Goal: Task Accomplishment & Management: Use online tool/utility

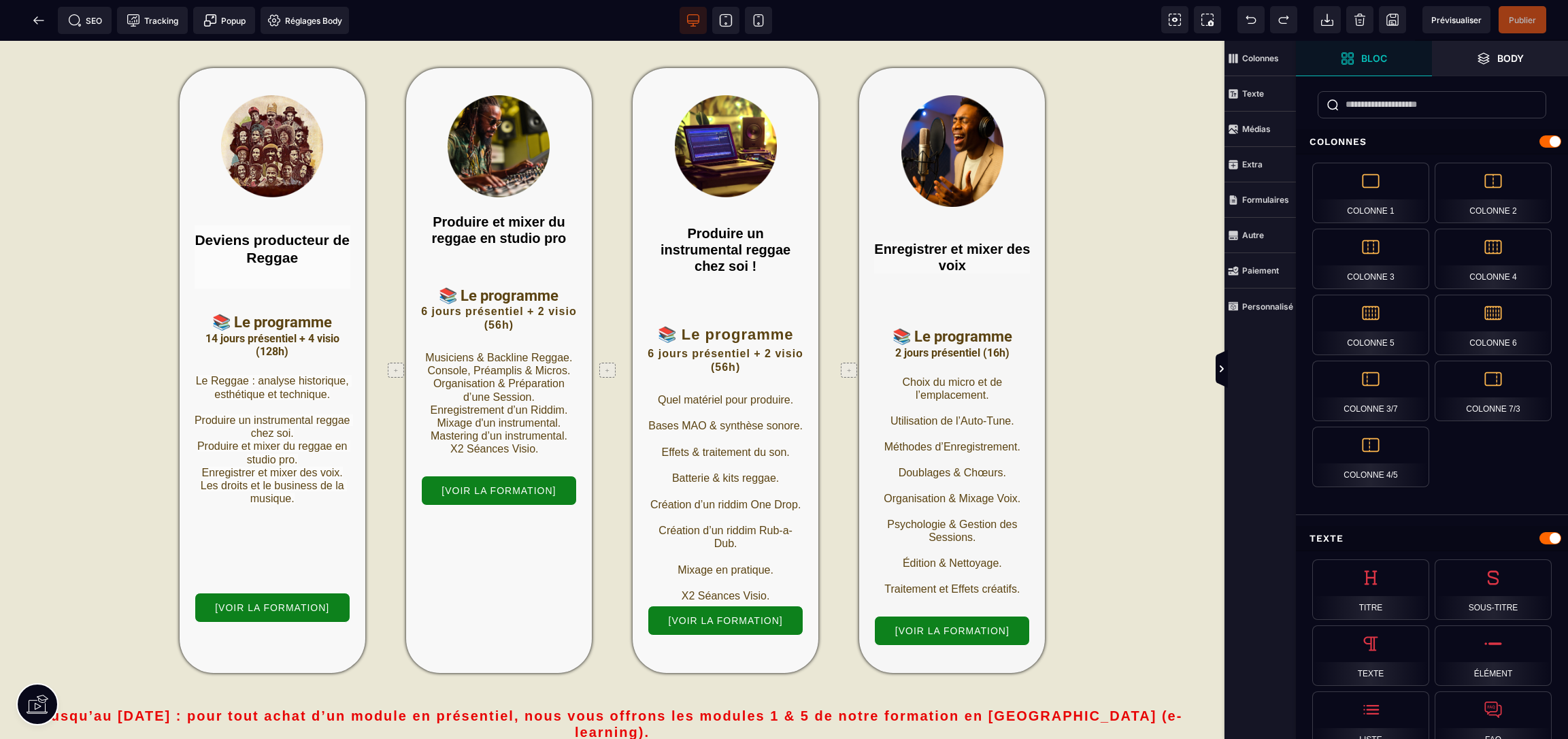
scroll to position [979, 0]
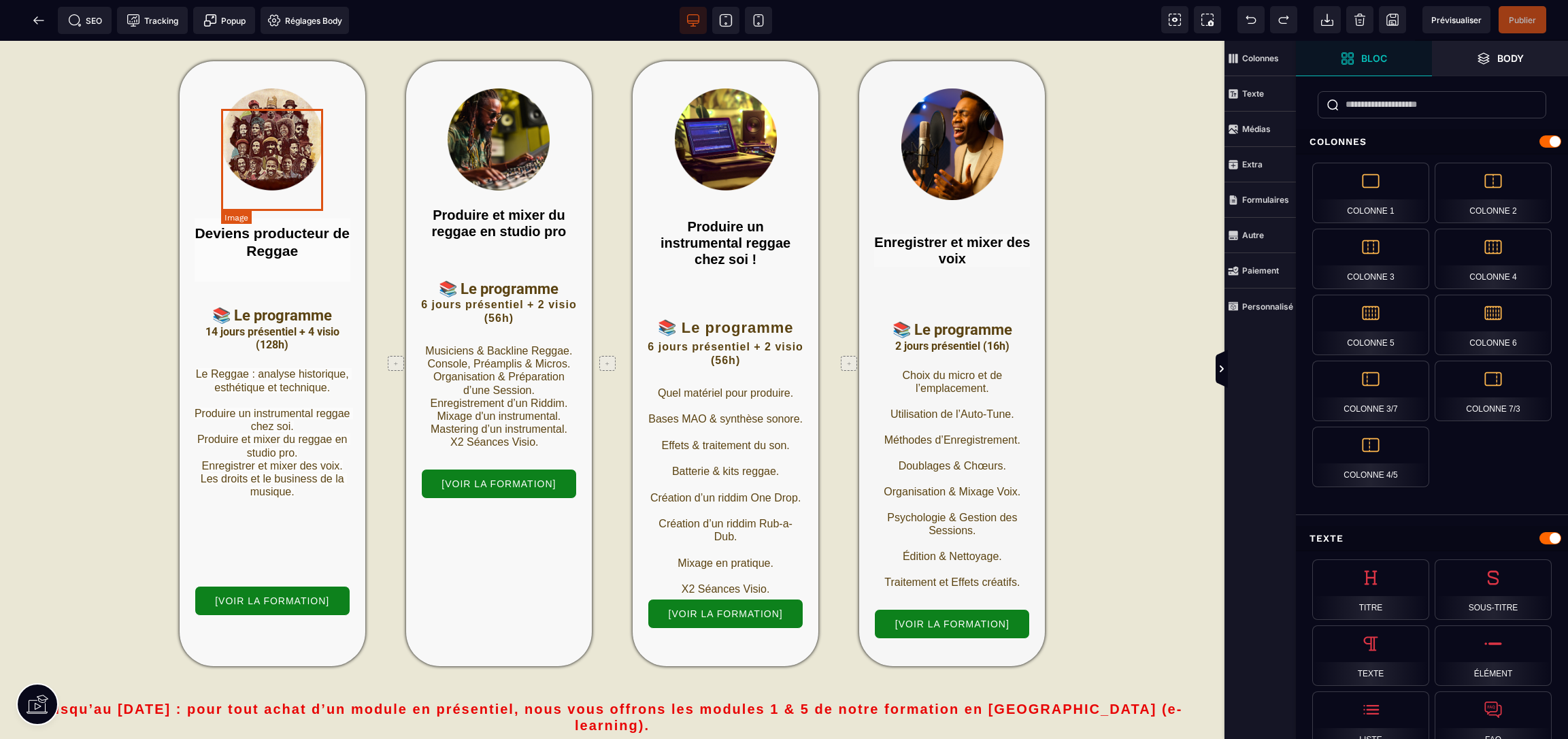
click at [272, 158] on img at bounding box center [272, 139] width 102 height 102
select select
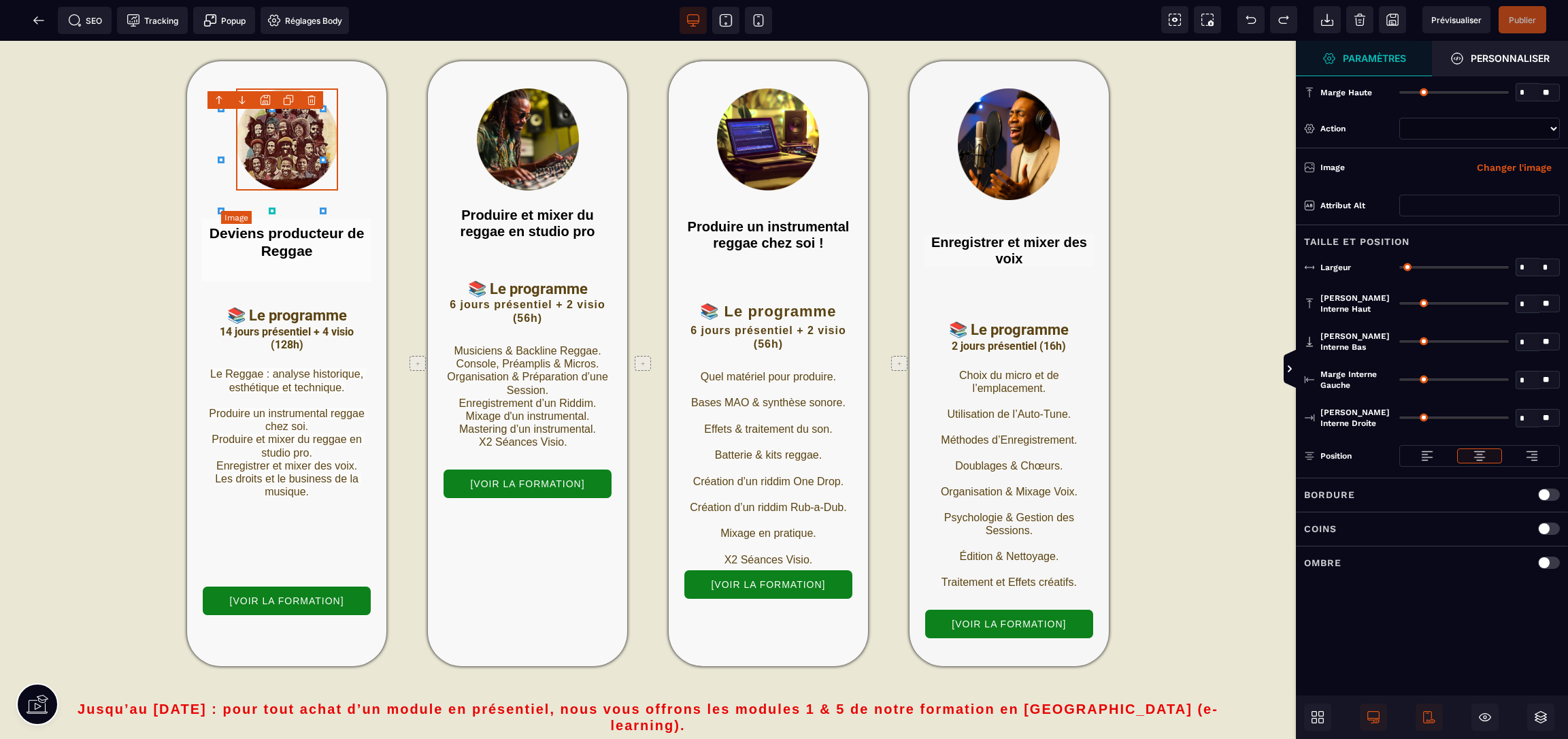
type input "*"
type input "***"
type input "*"
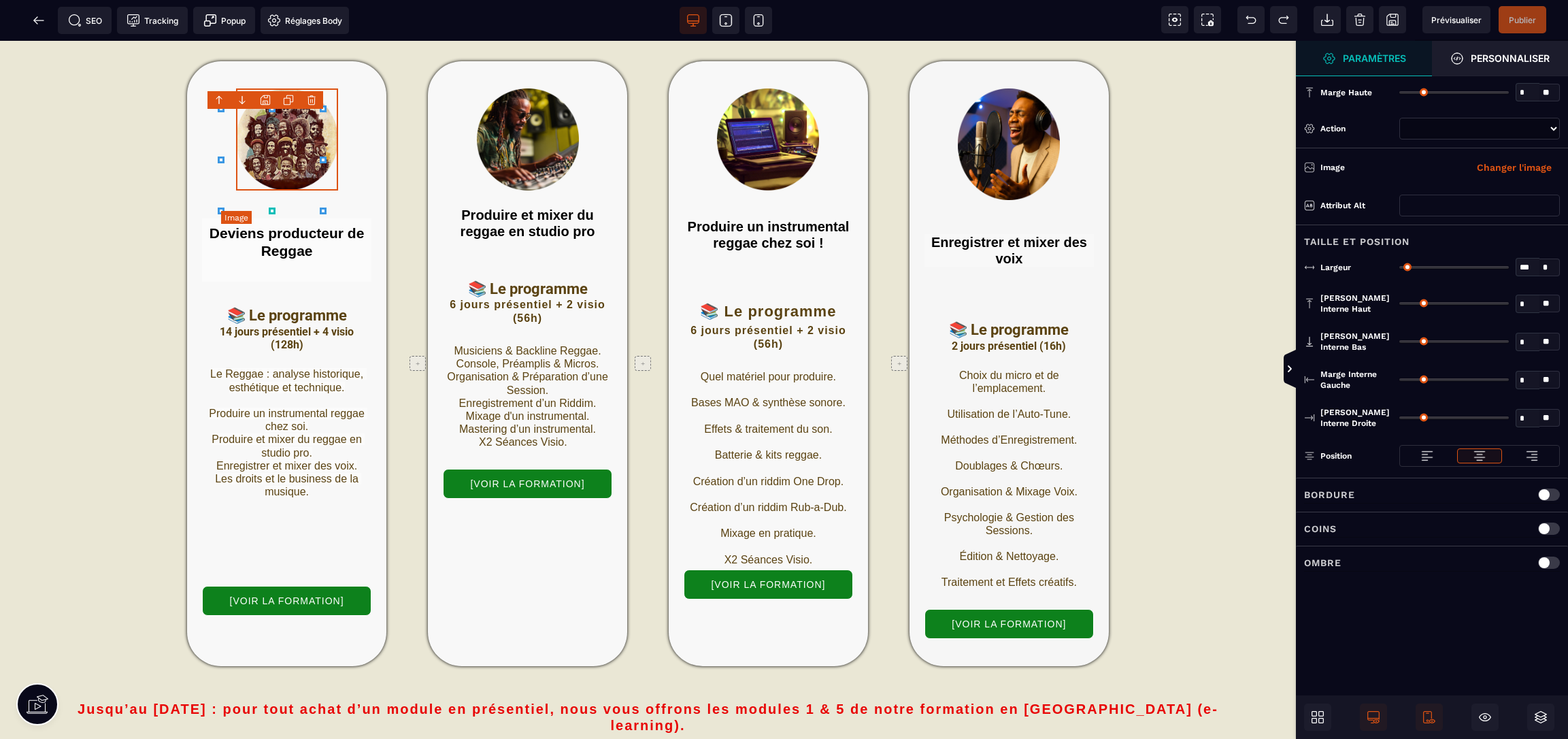
type input "*"
select select "**"
click at [1501, 171] on button "Changer l'image" at bounding box center [1515, 167] width 91 height 22
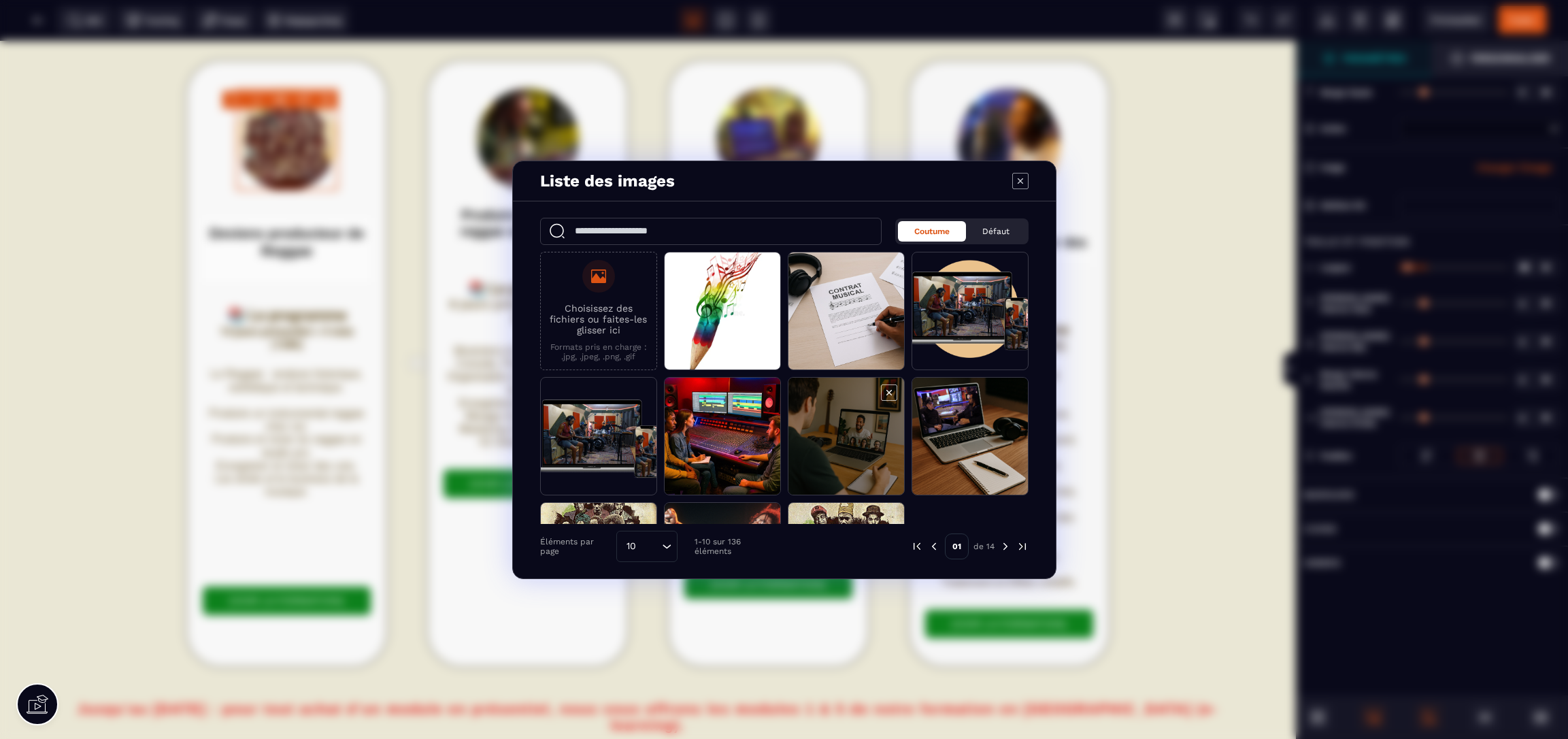
scroll to position [96, 0]
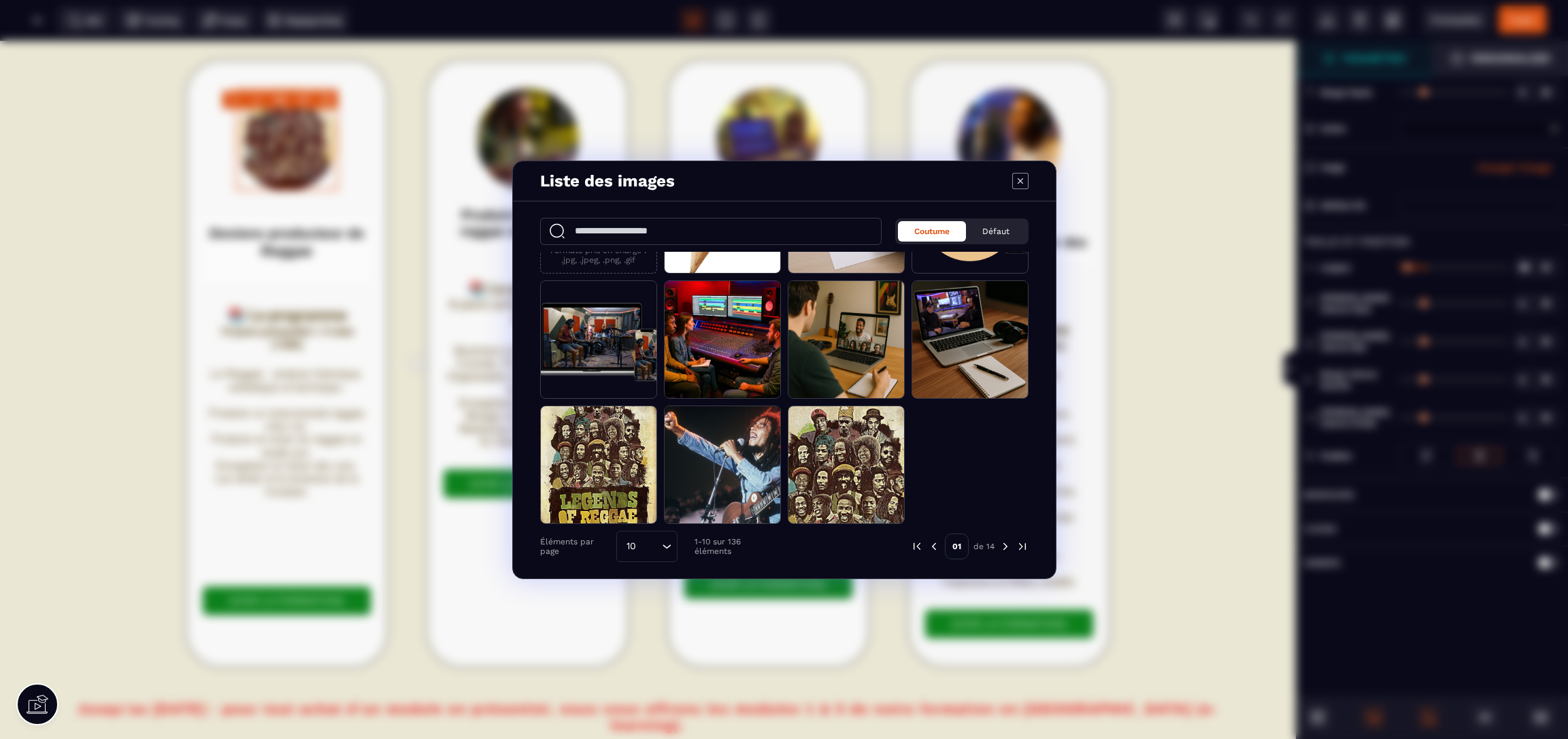
click at [1006, 546] on img "Modal window" at bounding box center [1006, 547] width 12 height 12
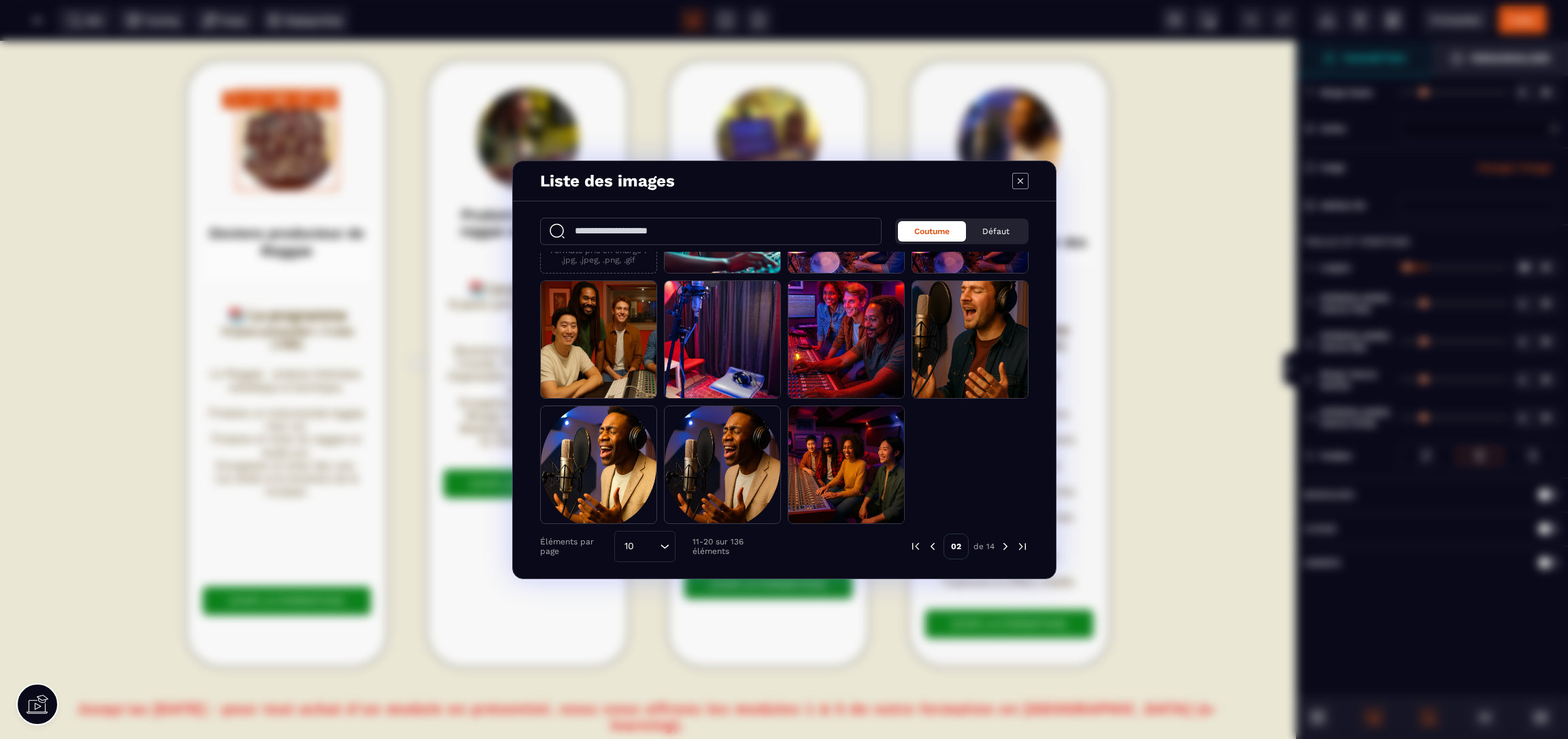
click at [1005, 547] on img "Modal window" at bounding box center [1006, 547] width 12 height 12
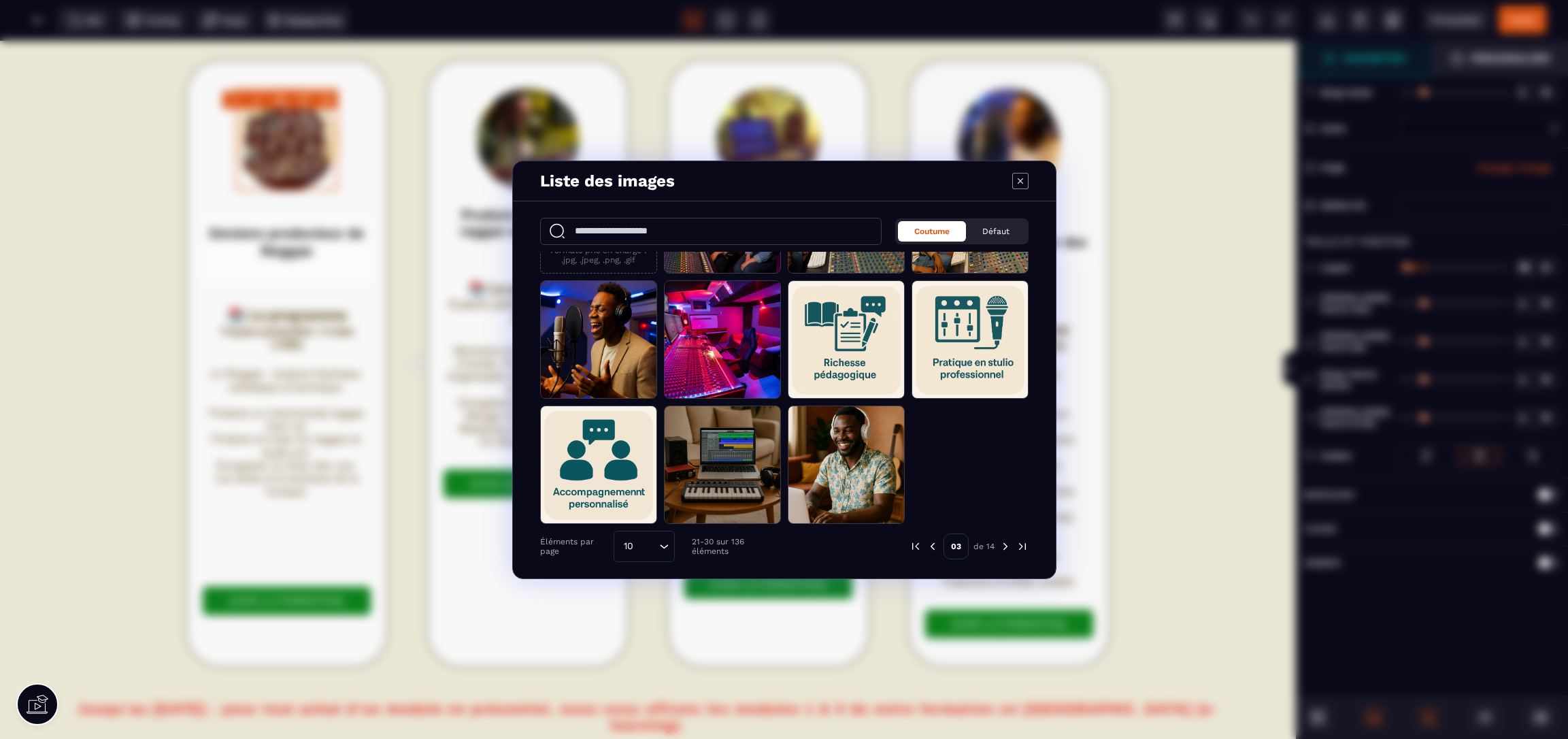
click at [1006, 545] on img "Modal window" at bounding box center [1006, 547] width 12 height 12
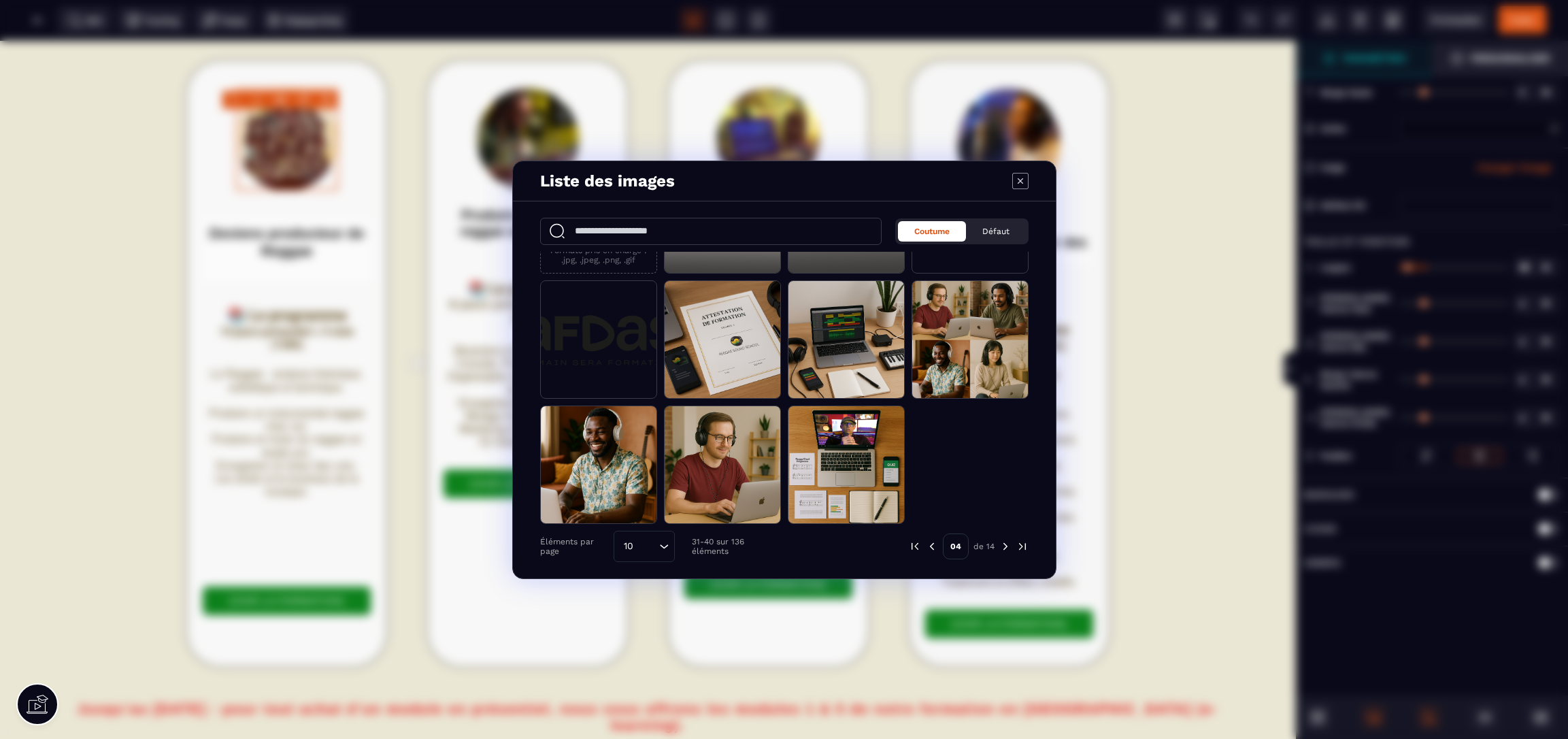
click at [1007, 547] on img "Modal window" at bounding box center [1006, 547] width 12 height 12
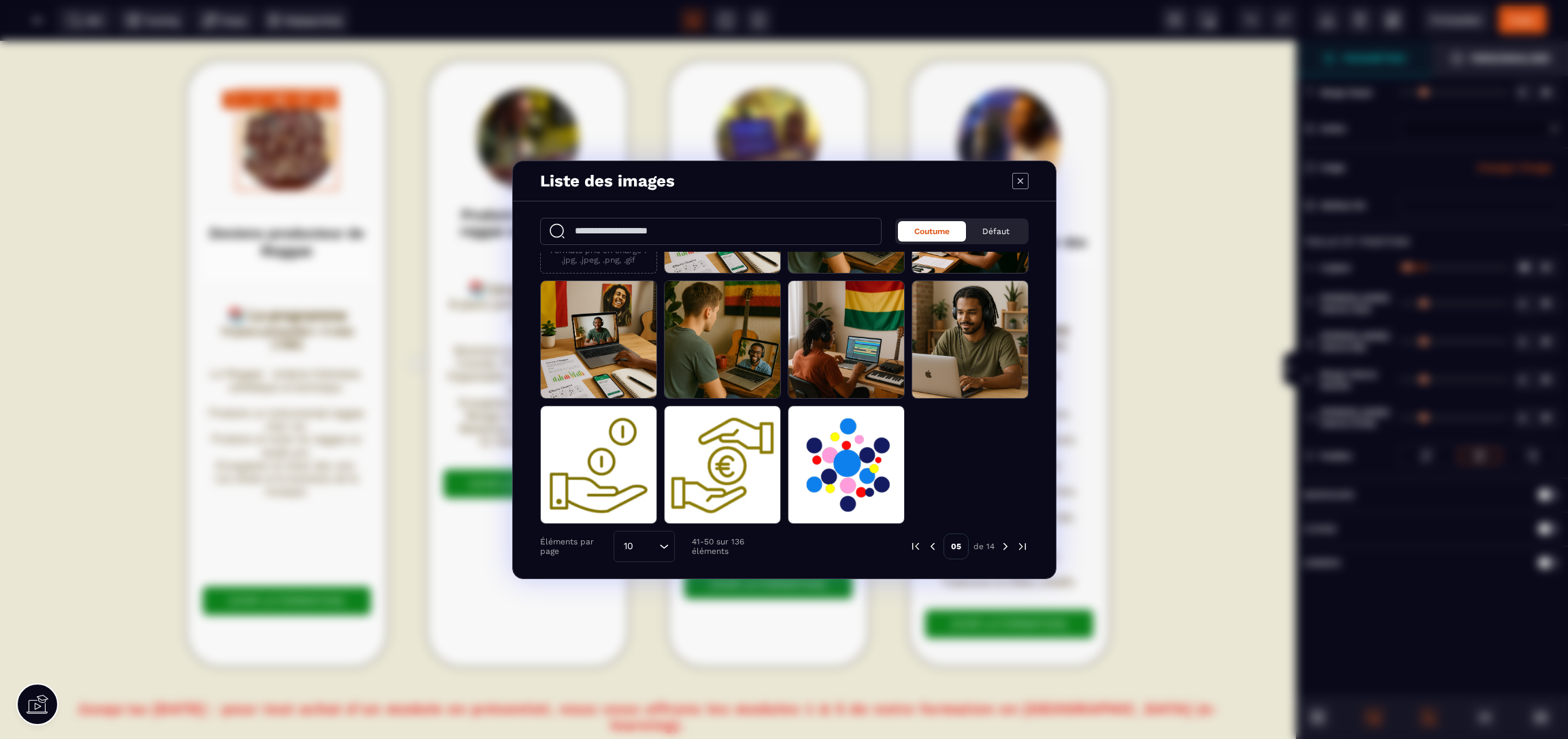
click at [1007, 546] on img "Modal window" at bounding box center [1006, 547] width 12 height 12
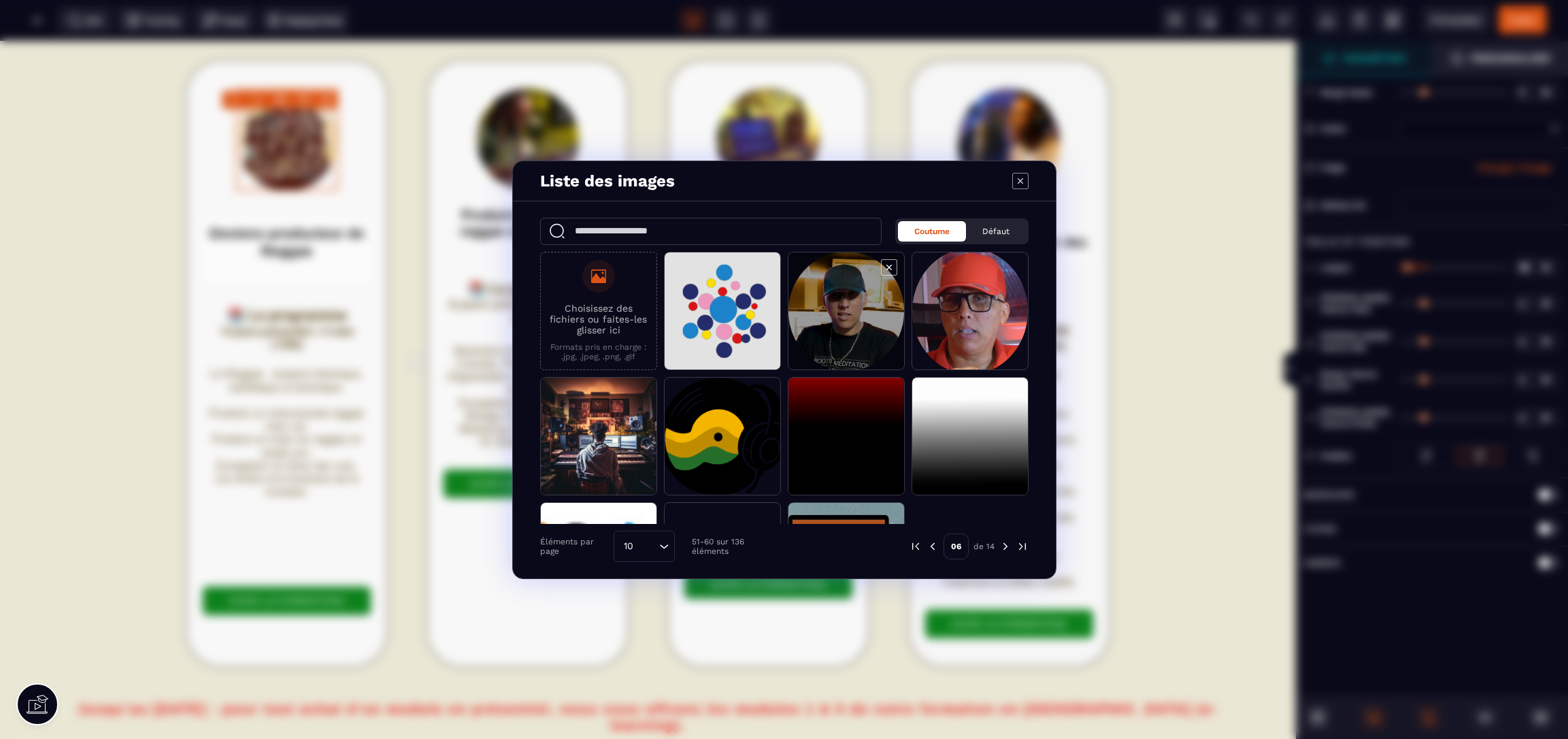
click at [866, 300] on span "Modal window" at bounding box center [846, 312] width 116 height 118
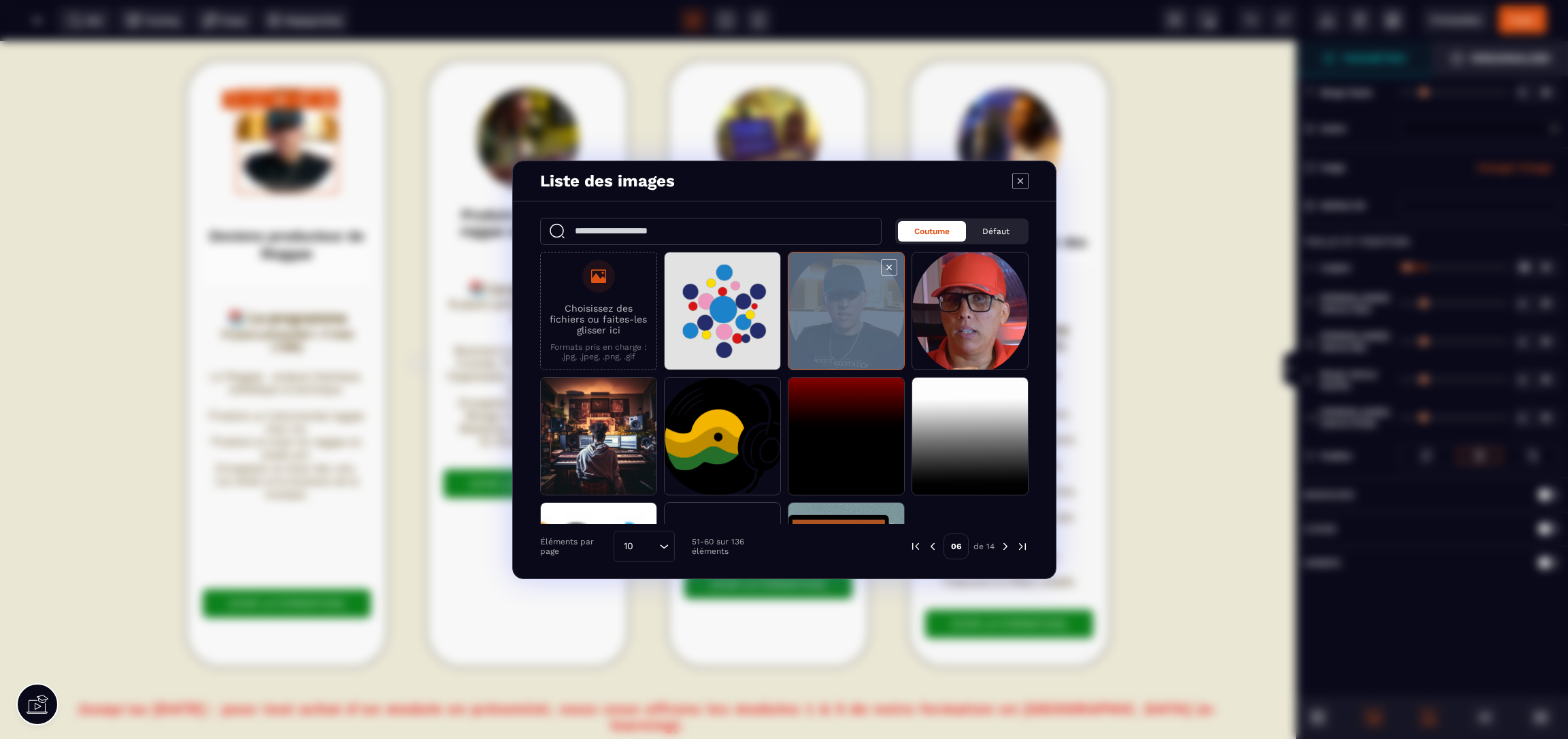
select select
select select "**"
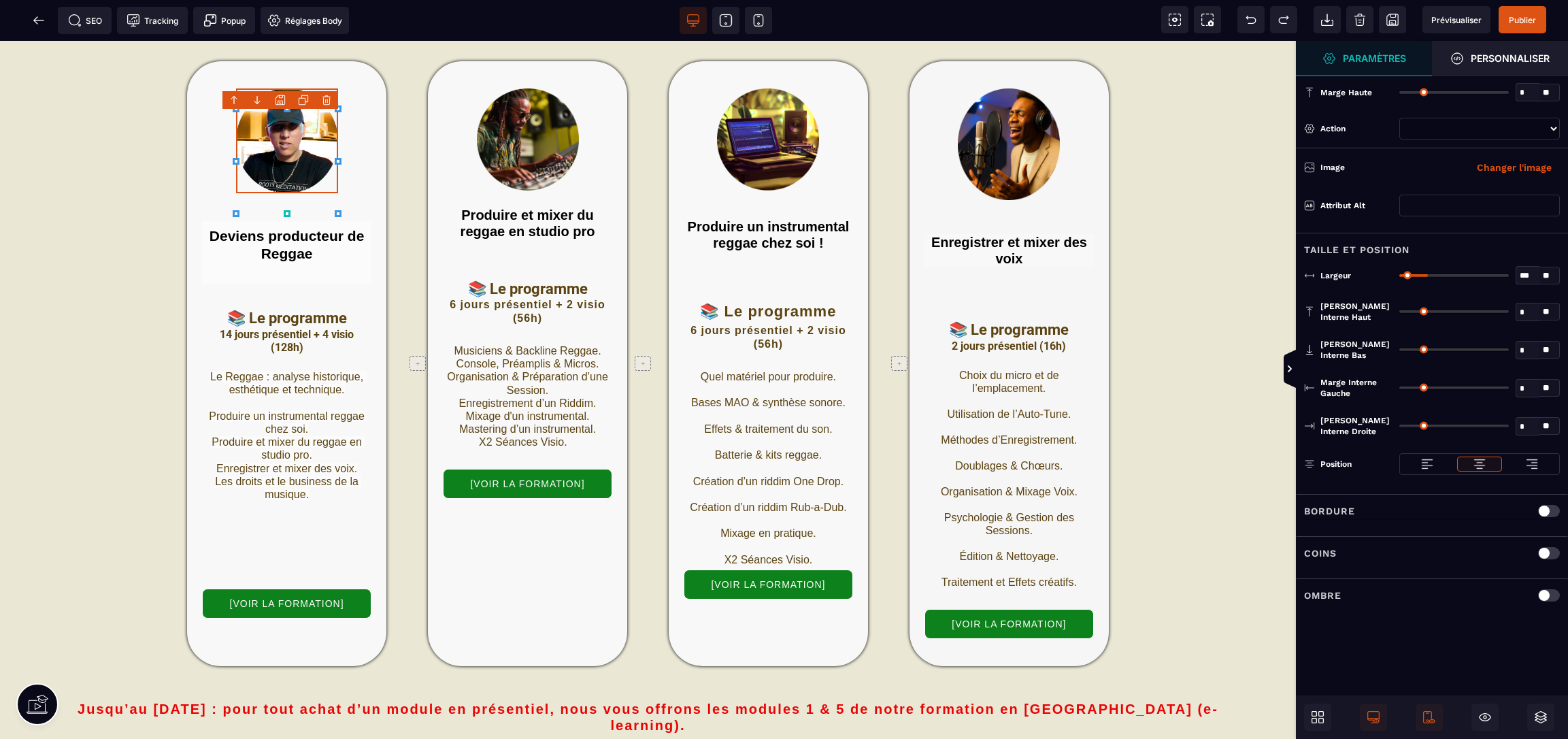
select select
select select "**"
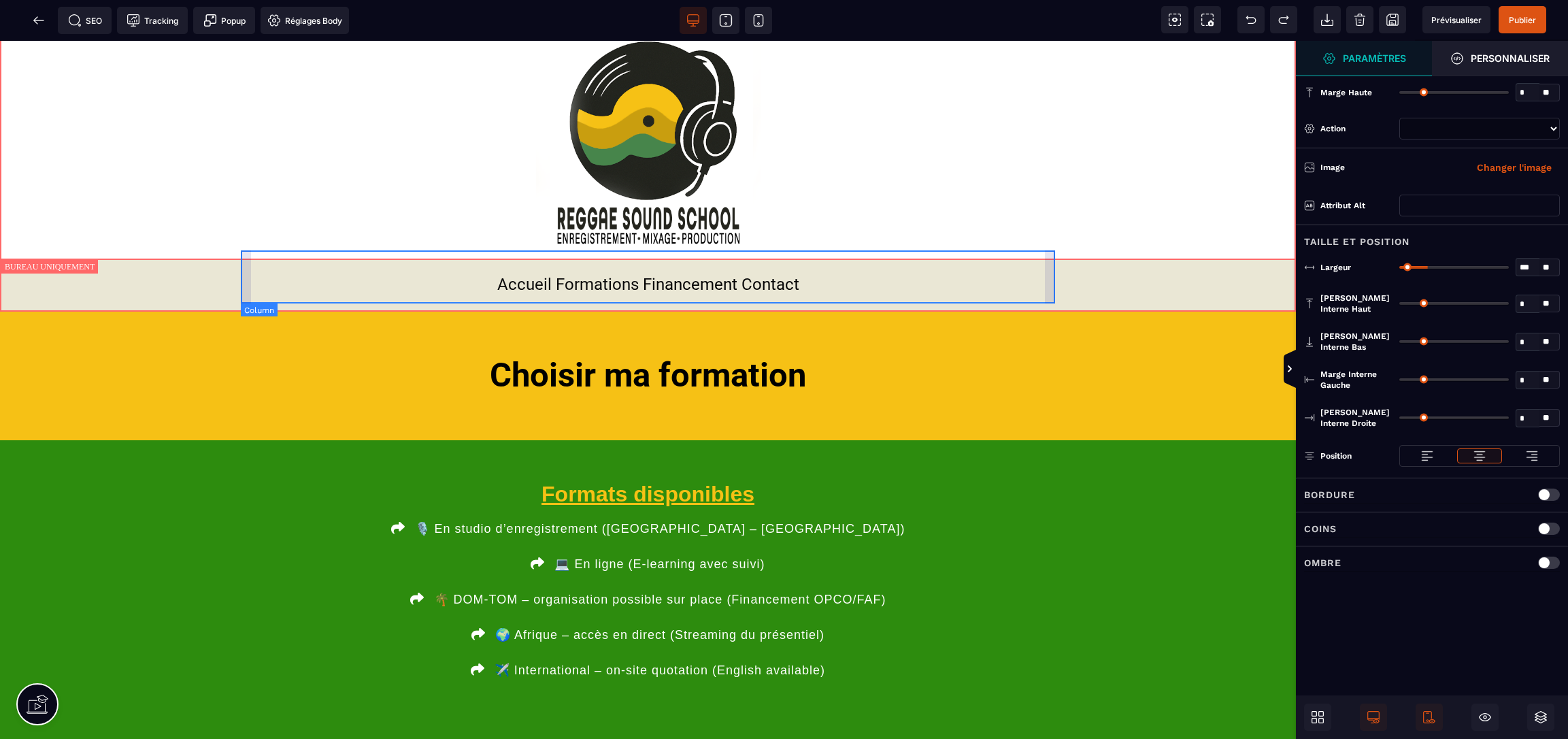
scroll to position [29, 0]
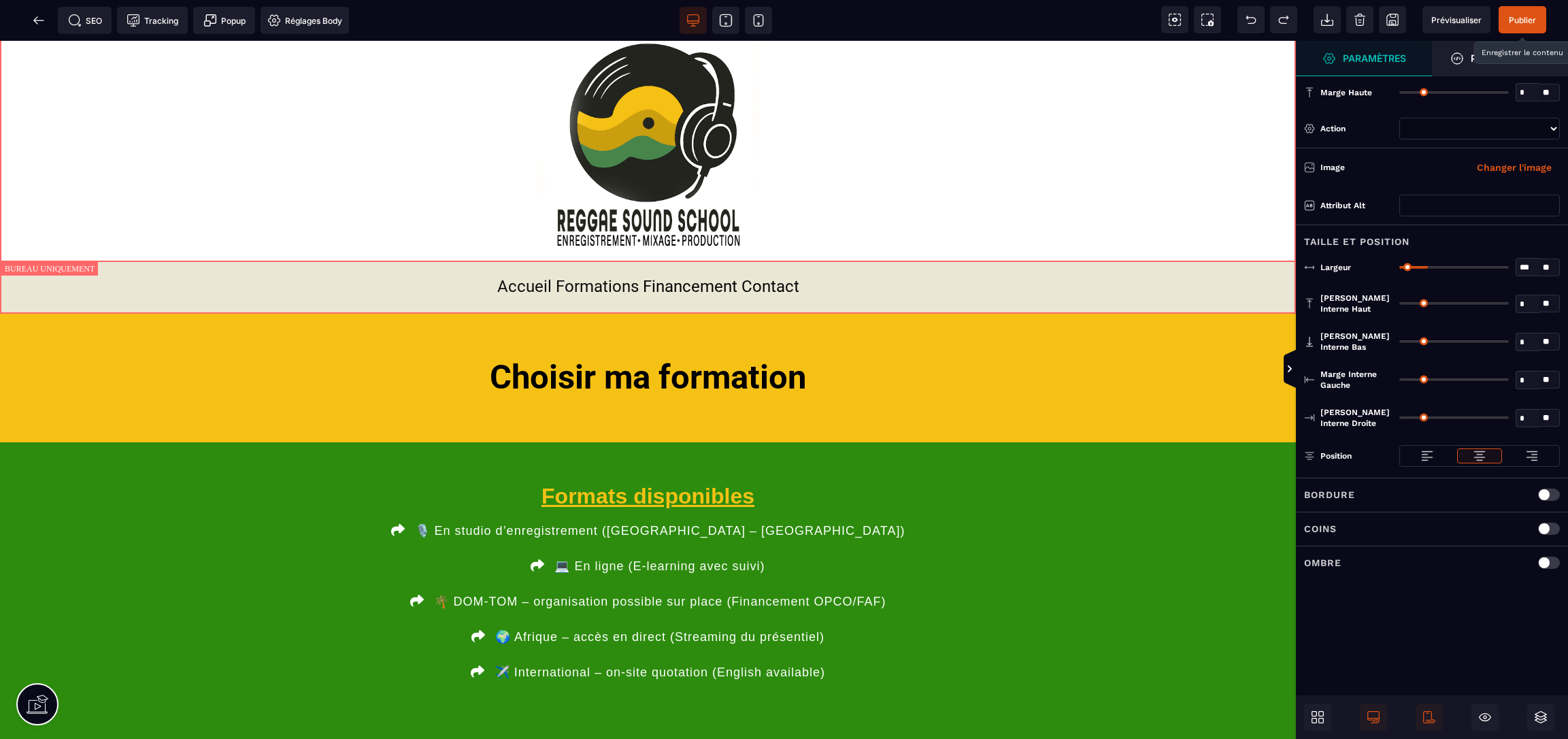
click at [1519, 24] on span "Publier" at bounding box center [1522, 20] width 27 height 10
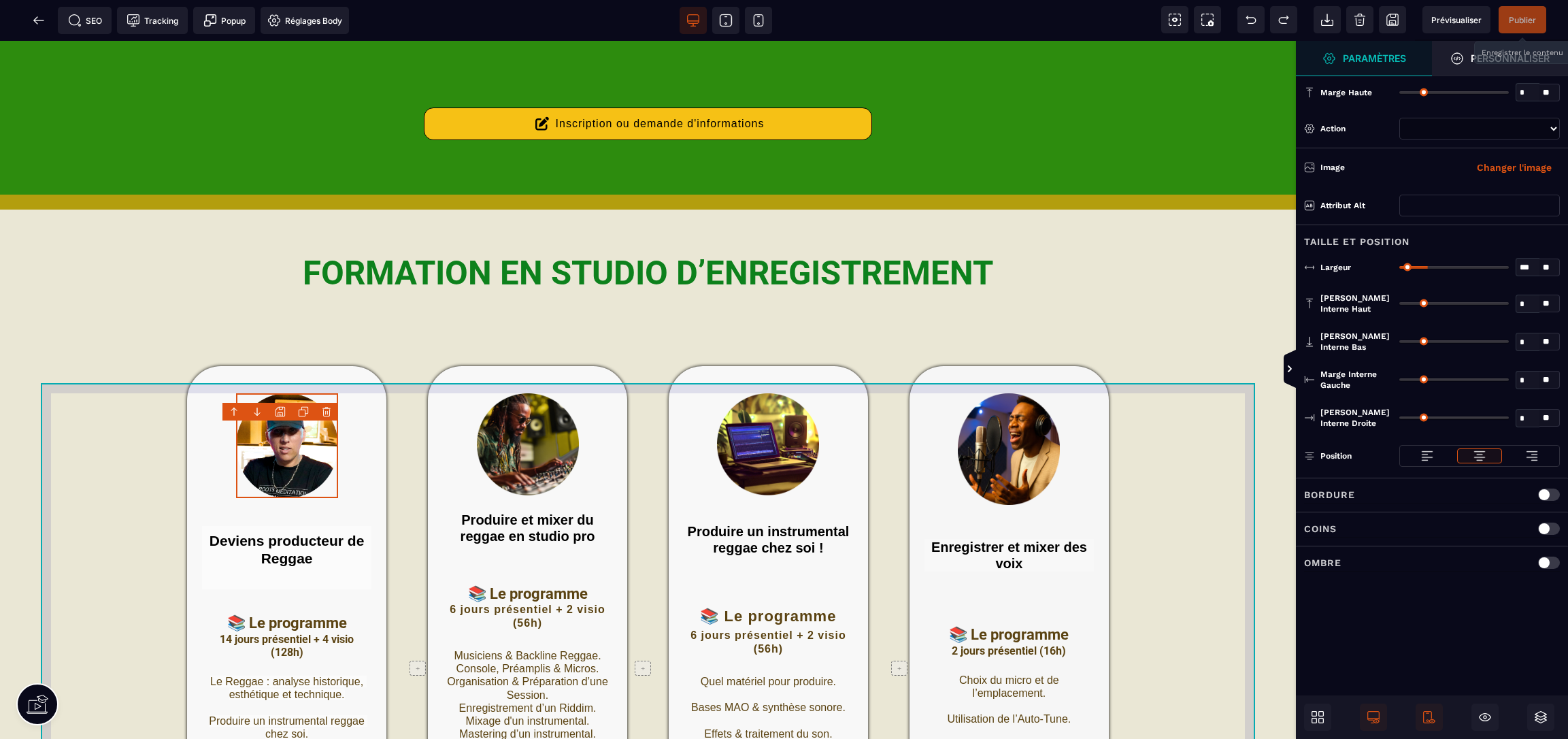
scroll to position [677, 0]
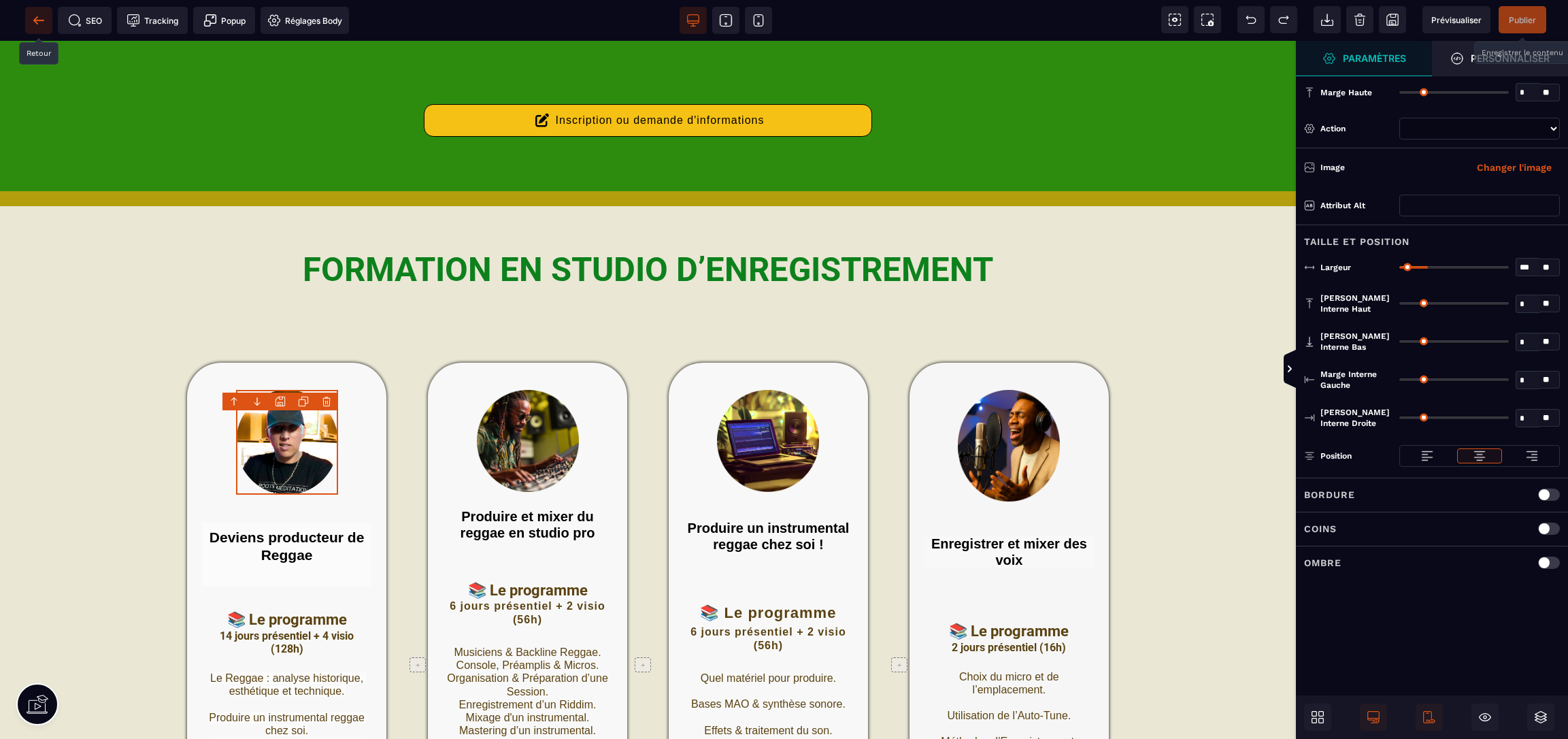
click at [40, 17] on icon at bounding box center [39, 20] width 13 height 13
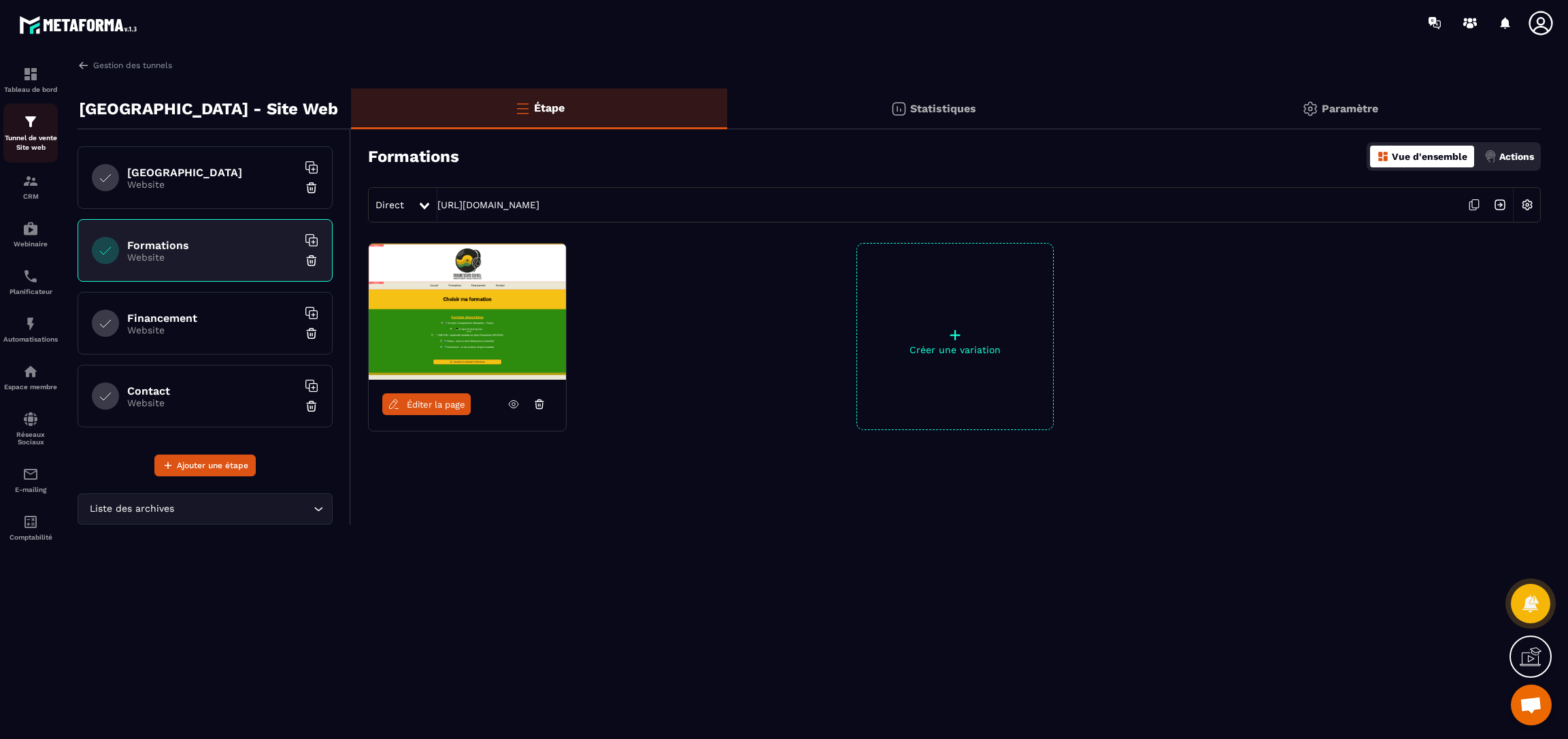
click at [34, 123] on img at bounding box center [31, 122] width 16 height 16
